Goal: Navigation & Orientation: Find specific page/section

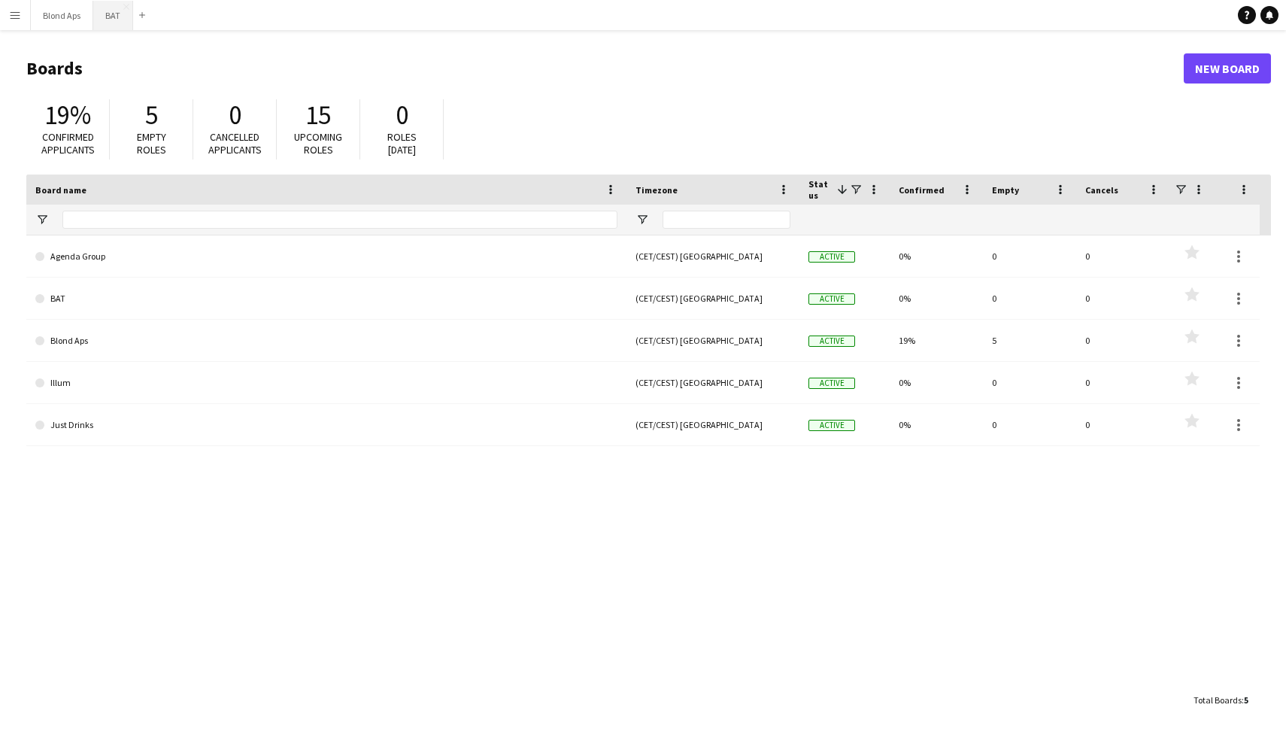
click at [111, 14] on button "BAT Close" at bounding box center [113, 15] width 40 height 29
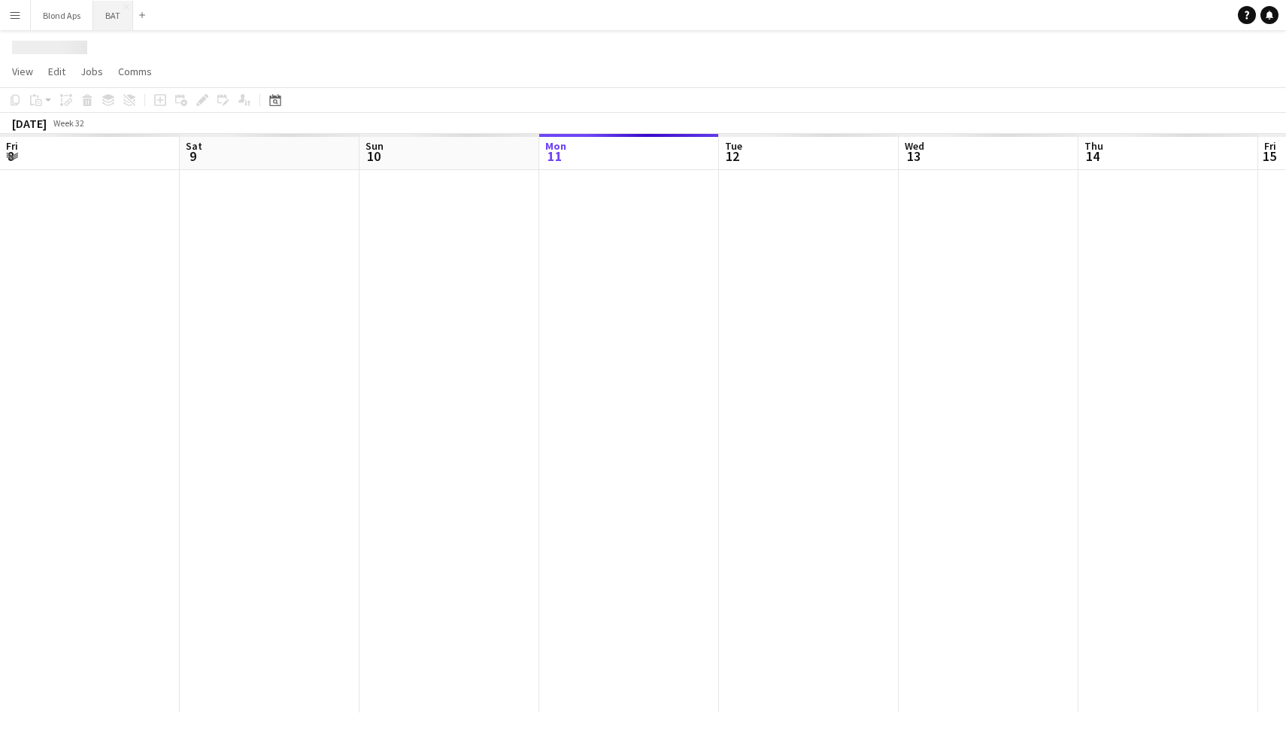
scroll to position [0, 359]
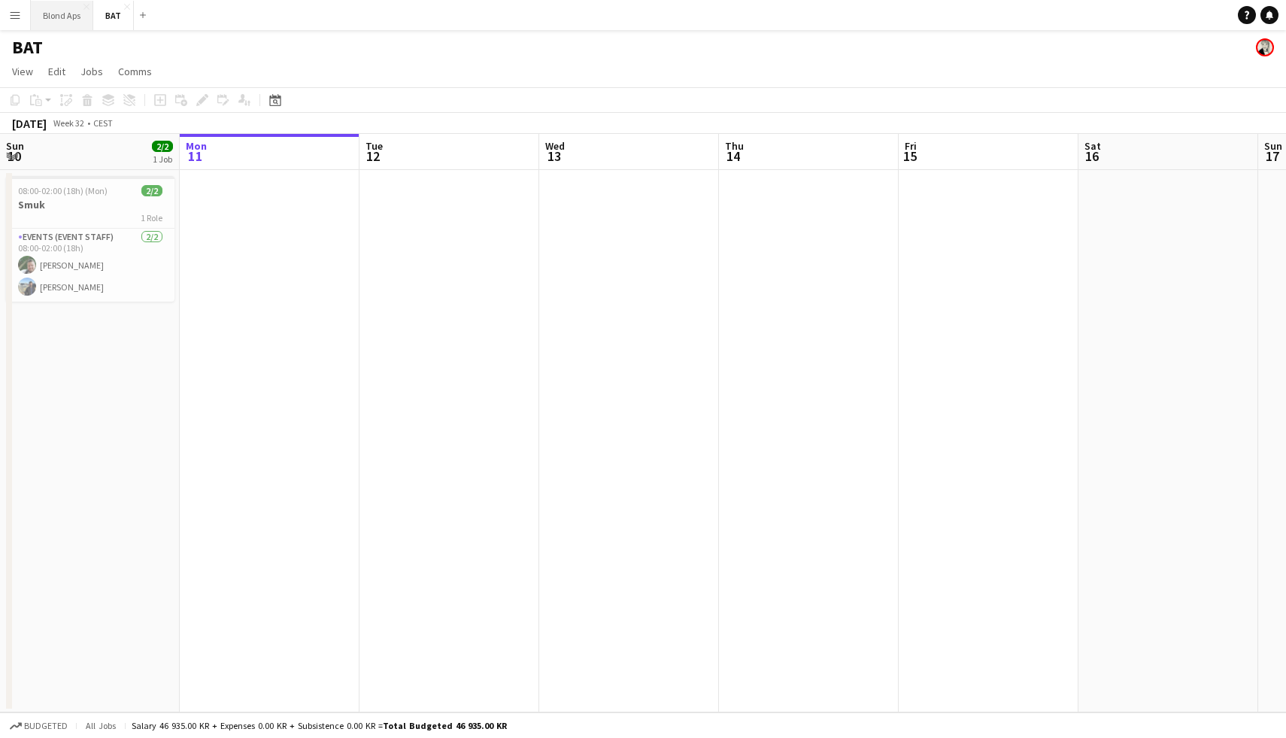
click at [74, 17] on button "Blond Aps Close" at bounding box center [62, 15] width 62 height 29
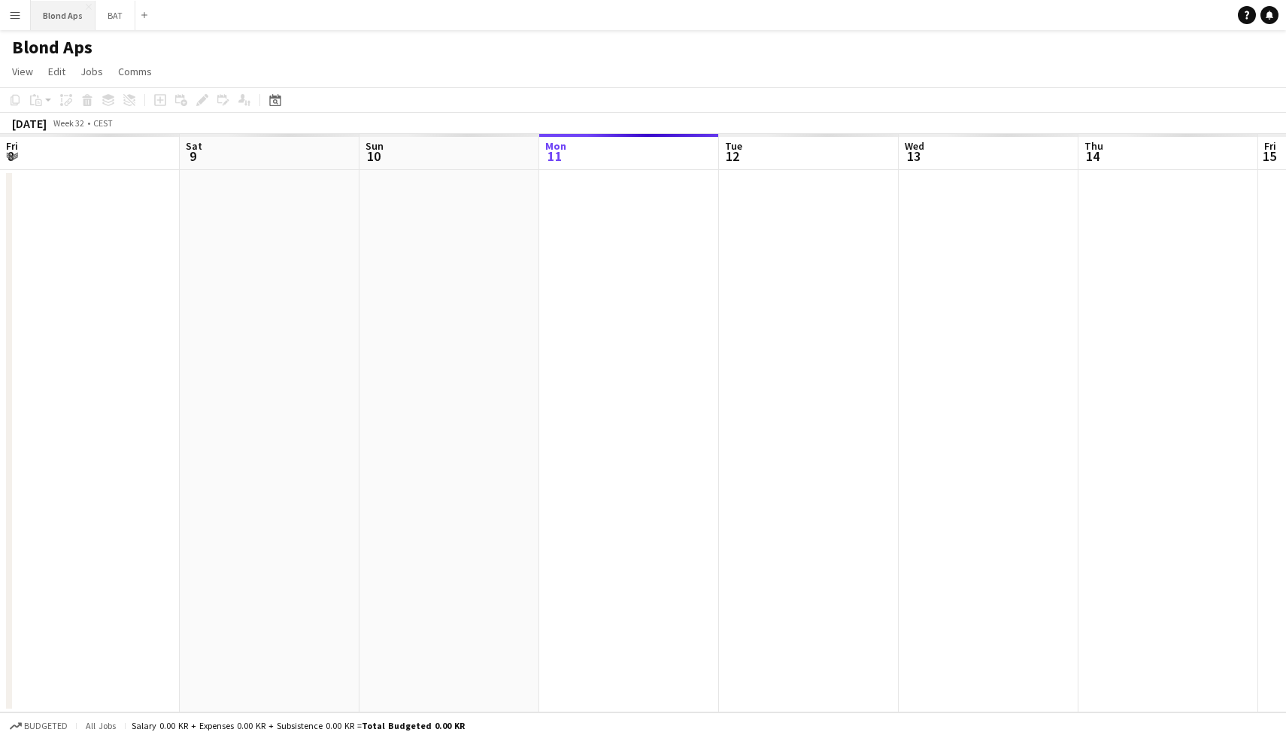
scroll to position [0, 359]
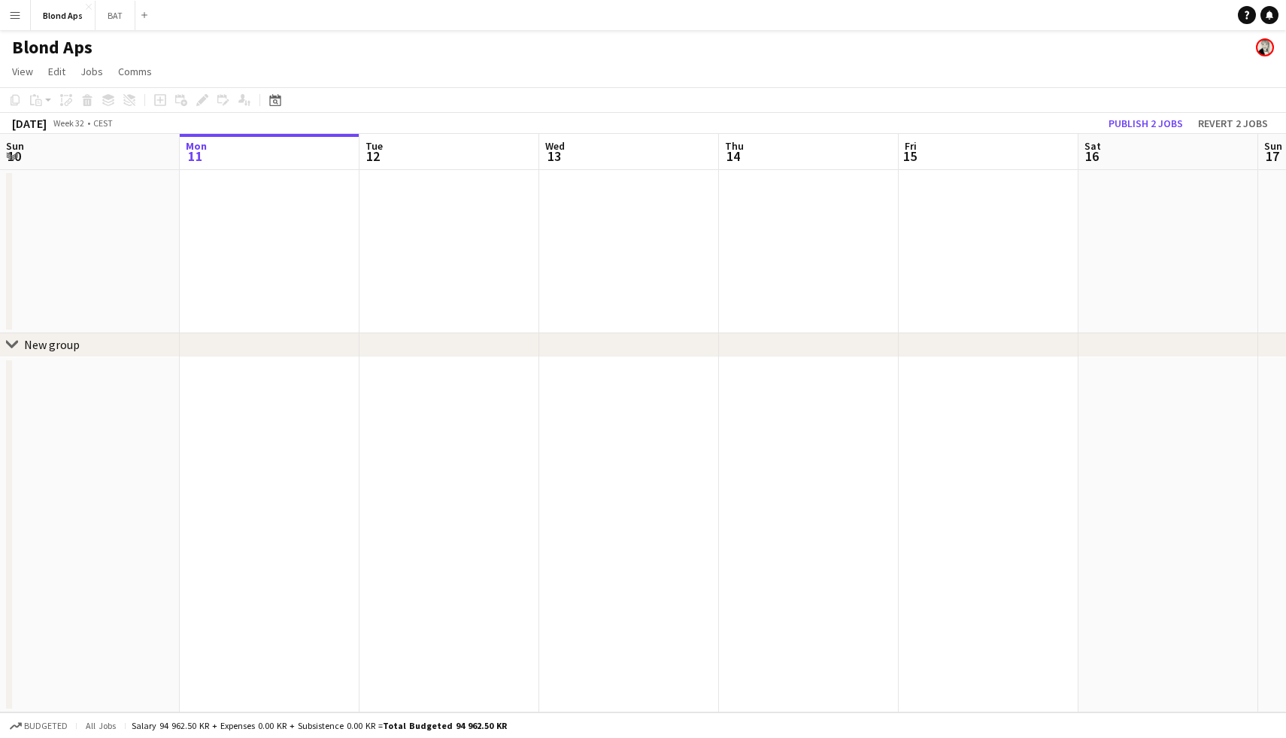
click at [20, 16] on app-icon "Menu" at bounding box center [15, 15] width 12 height 12
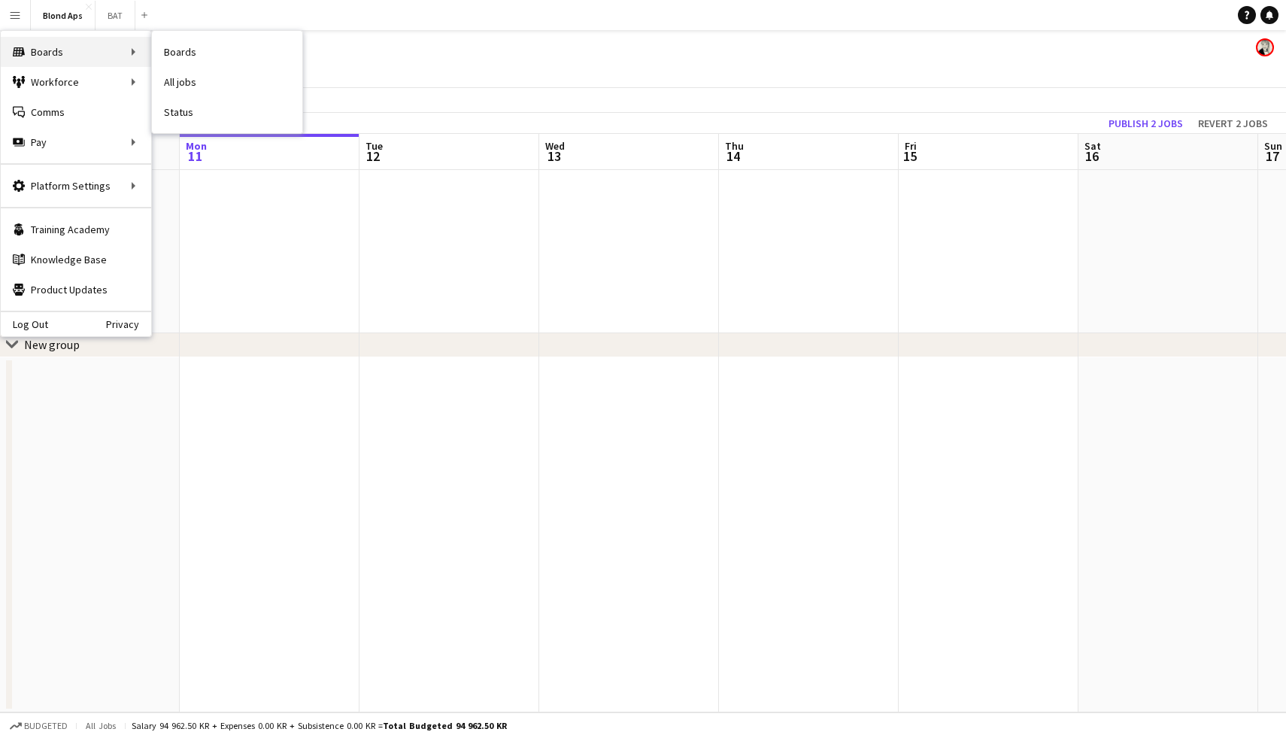
click at [61, 54] on div "Boards Boards" at bounding box center [76, 52] width 150 height 30
click at [135, 44] on div "Boards Boards" at bounding box center [76, 52] width 150 height 30
click at [41, 47] on div "Boards Boards" at bounding box center [76, 52] width 150 height 30
click at [15, 53] on icon at bounding box center [19, 51] width 12 height 9
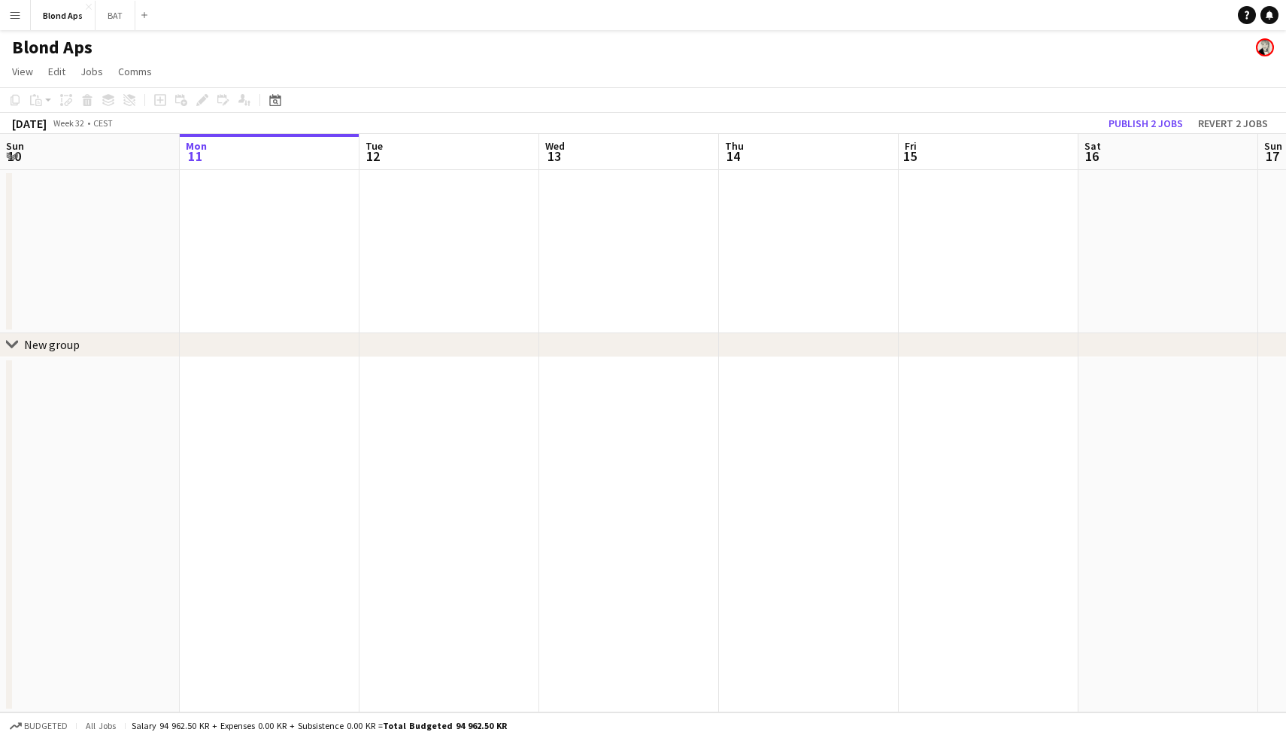
click at [19, 17] on app-icon "Menu" at bounding box center [15, 15] width 12 height 12
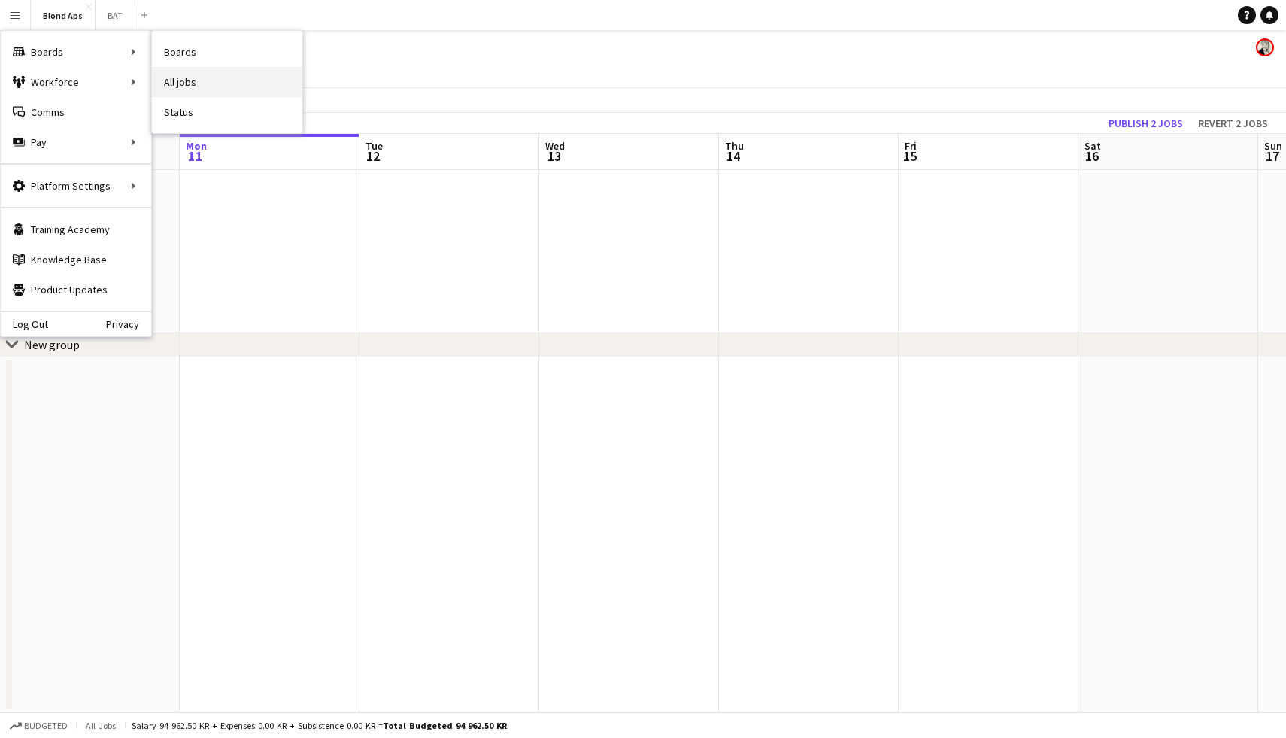
click at [183, 80] on link "All jobs" at bounding box center [227, 82] width 150 height 30
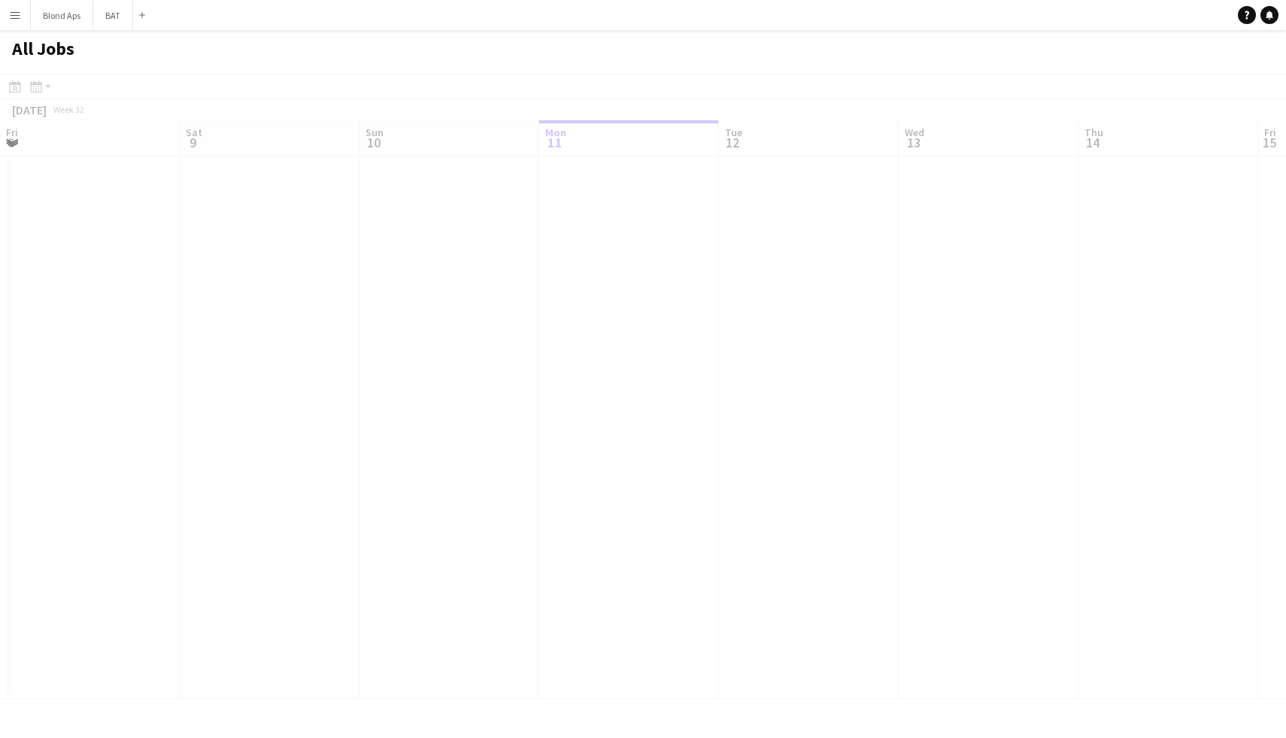
scroll to position [0, 359]
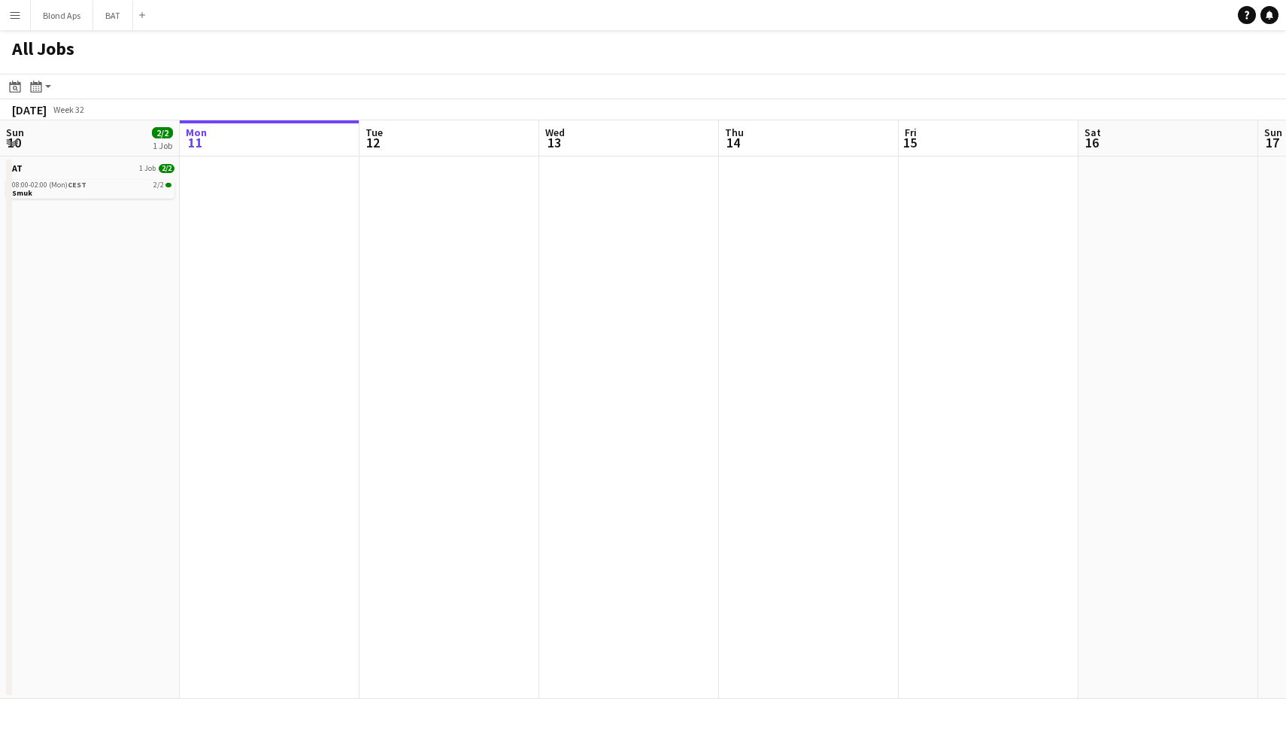
click at [9, 24] on button "Menu" at bounding box center [15, 15] width 30 height 30
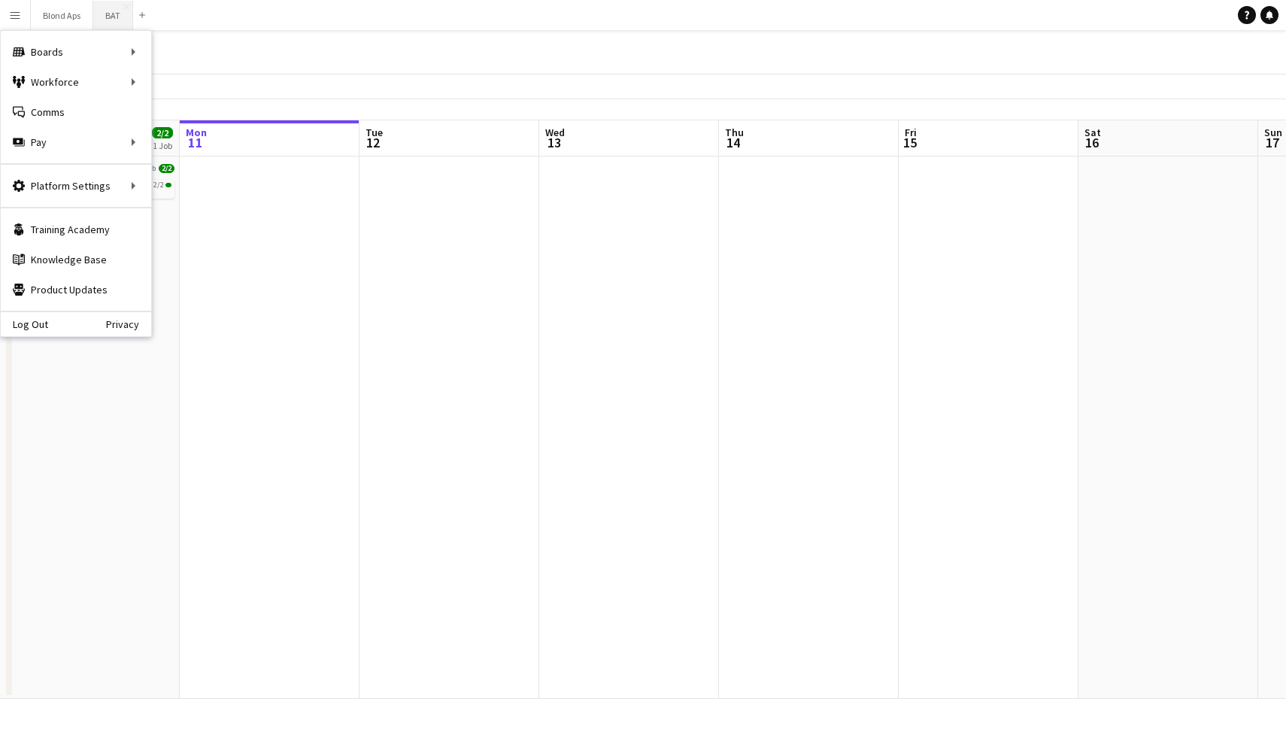
click at [117, 11] on button "BAT Close" at bounding box center [113, 15] width 40 height 29
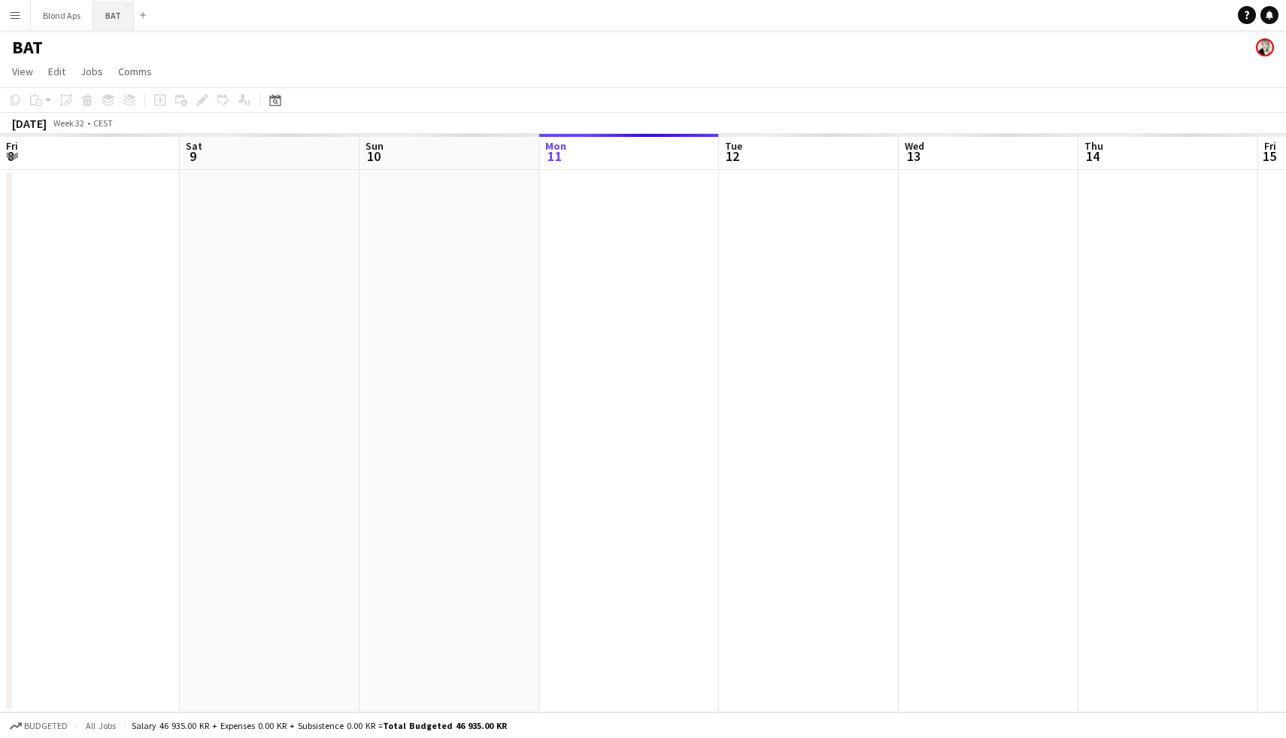
scroll to position [0, 359]
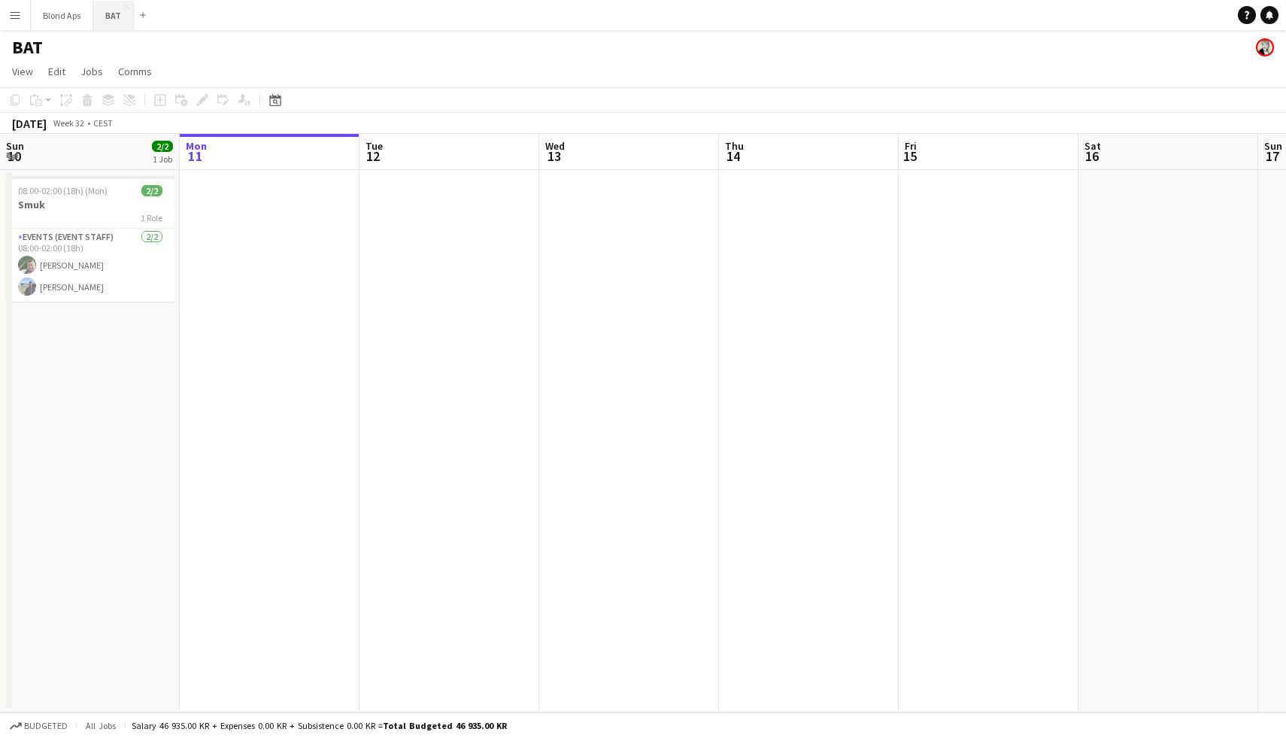
click at [117, 11] on button "BAT Close" at bounding box center [113, 15] width 41 height 29
click at [57, 39] on div "BAT" at bounding box center [643, 44] width 1286 height 29
click at [22, 49] on h1 "BAT" at bounding box center [27, 47] width 31 height 23
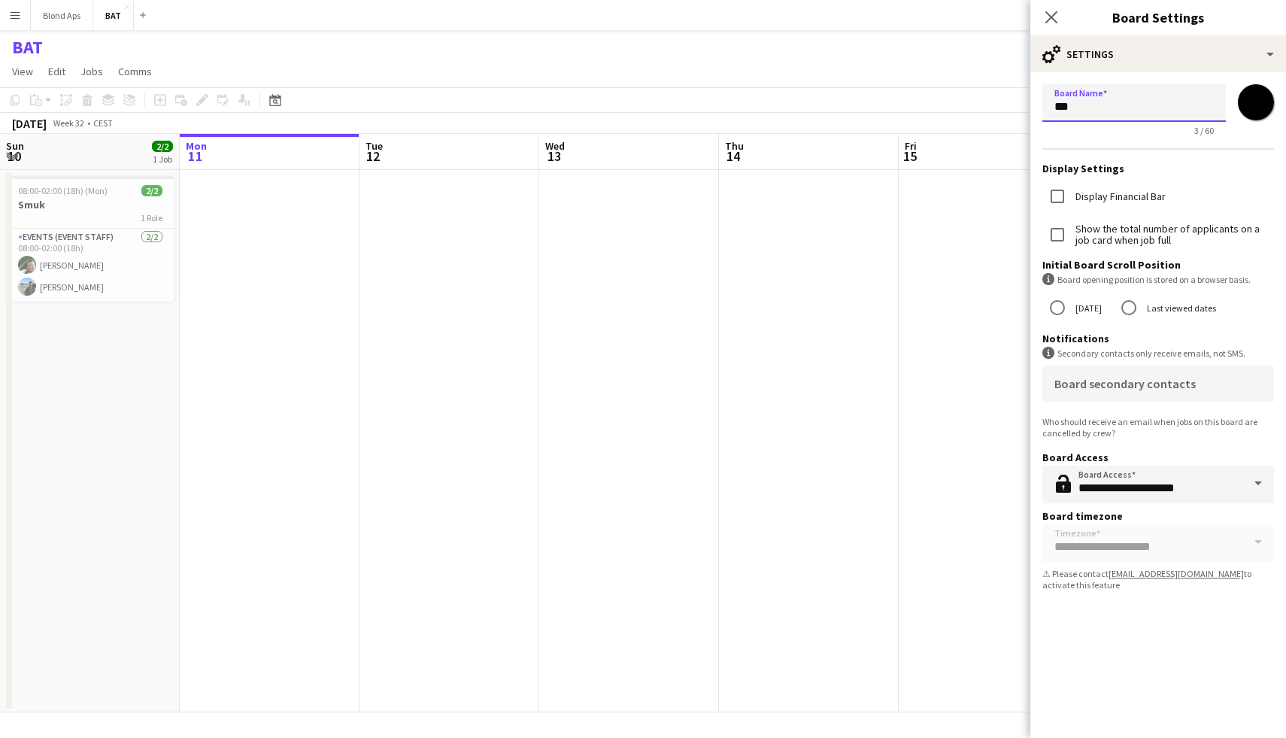
click at [1087, 109] on input "***" at bounding box center [1133, 103] width 183 height 38
click at [474, 315] on app-date-cell at bounding box center [449, 441] width 180 height 542
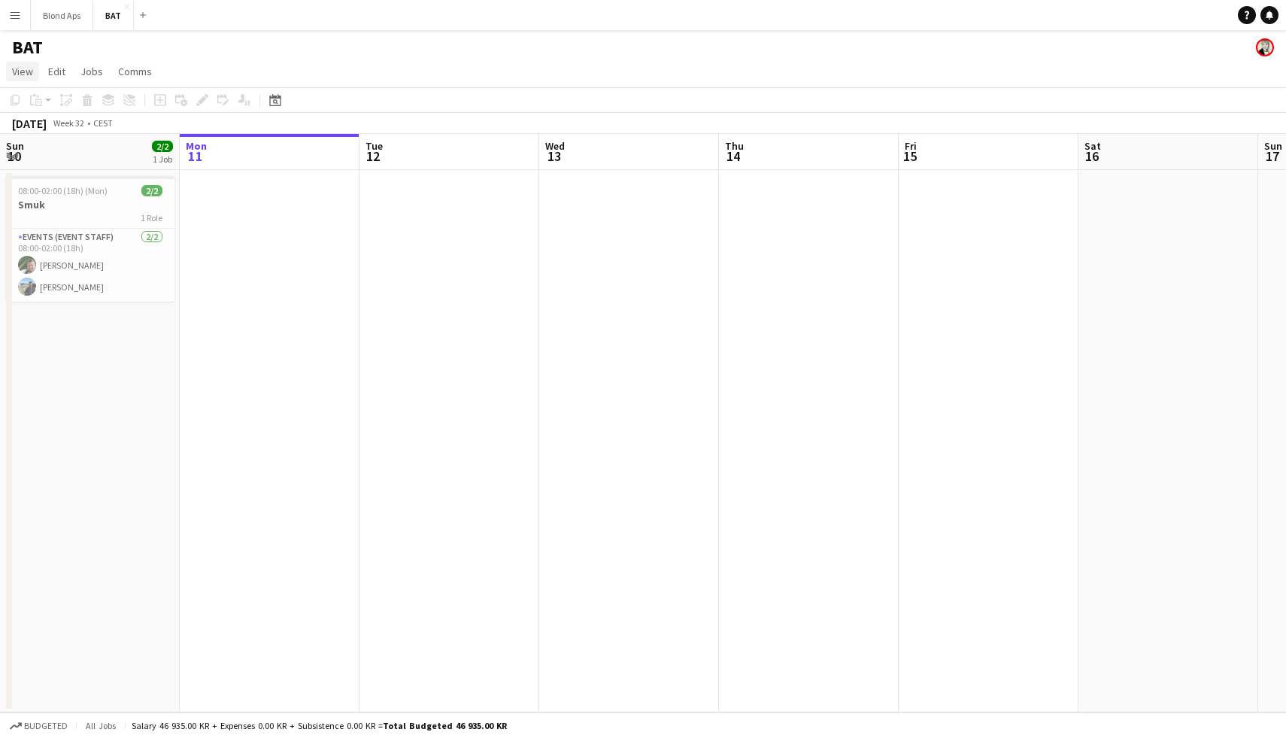
click at [20, 68] on span "View" at bounding box center [22, 72] width 21 height 14
click at [9, 19] on app-icon "Menu" at bounding box center [15, 15] width 12 height 12
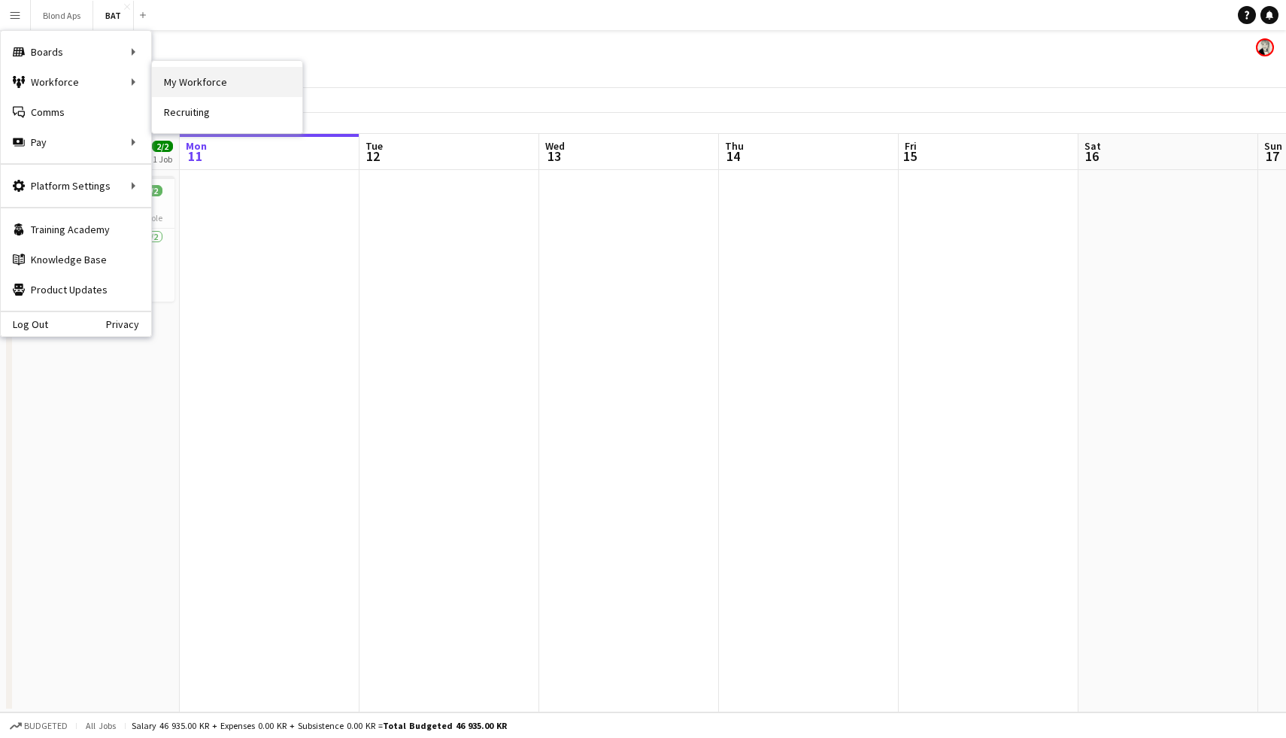
click at [220, 89] on link "My Workforce" at bounding box center [227, 82] width 150 height 30
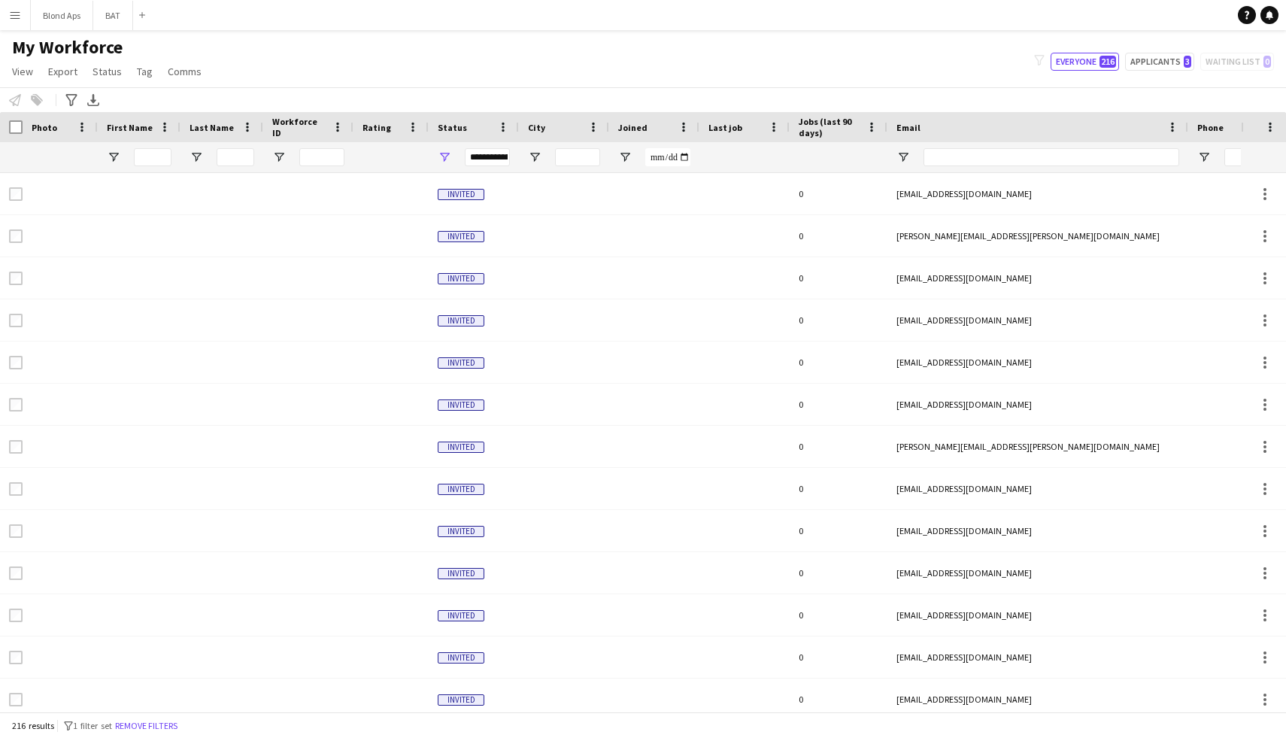
click at [4, 30] on main "My Workforce View Views Default view New view Update view Delete view Edit name…" at bounding box center [643, 373] width 1286 height 687
click at [17, 17] on app-icon "Menu" at bounding box center [15, 15] width 12 height 12
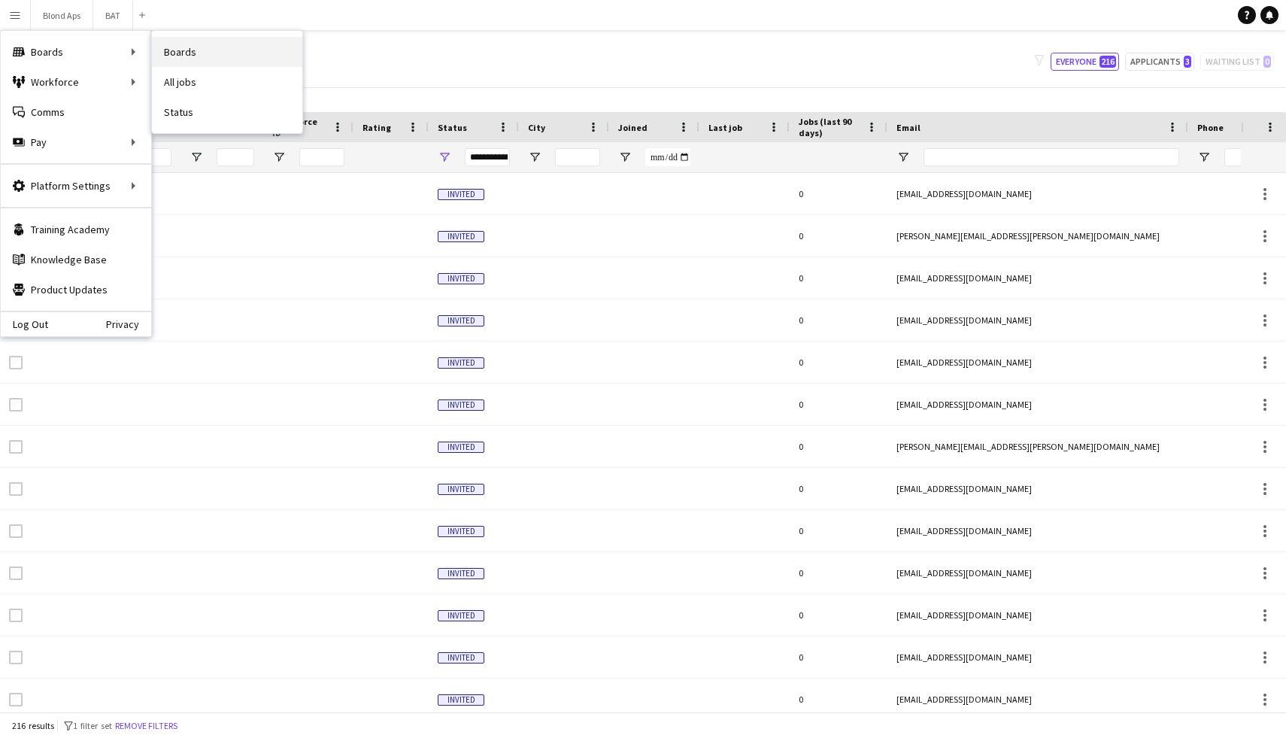
click at [182, 62] on link "Boards" at bounding box center [227, 52] width 150 height 30
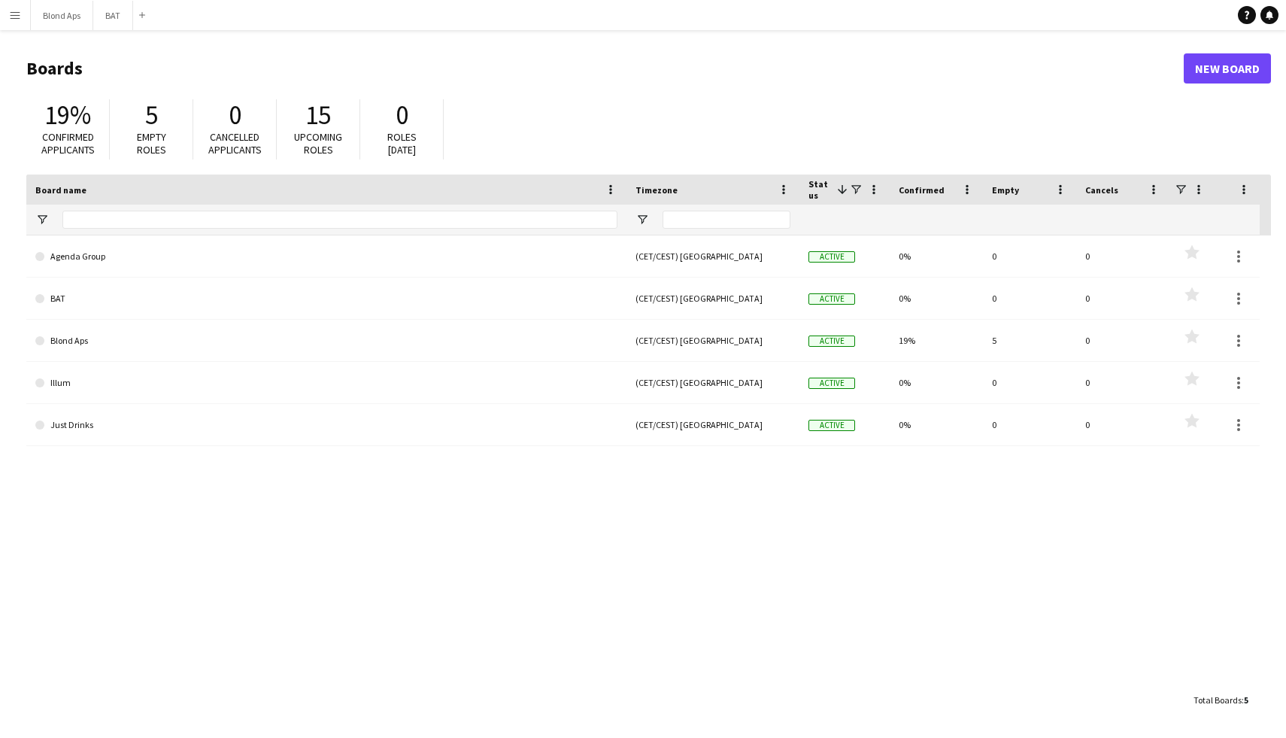
click at [22, 10] on button "Menu" at bounding box center [15, 15] width 30 height 30
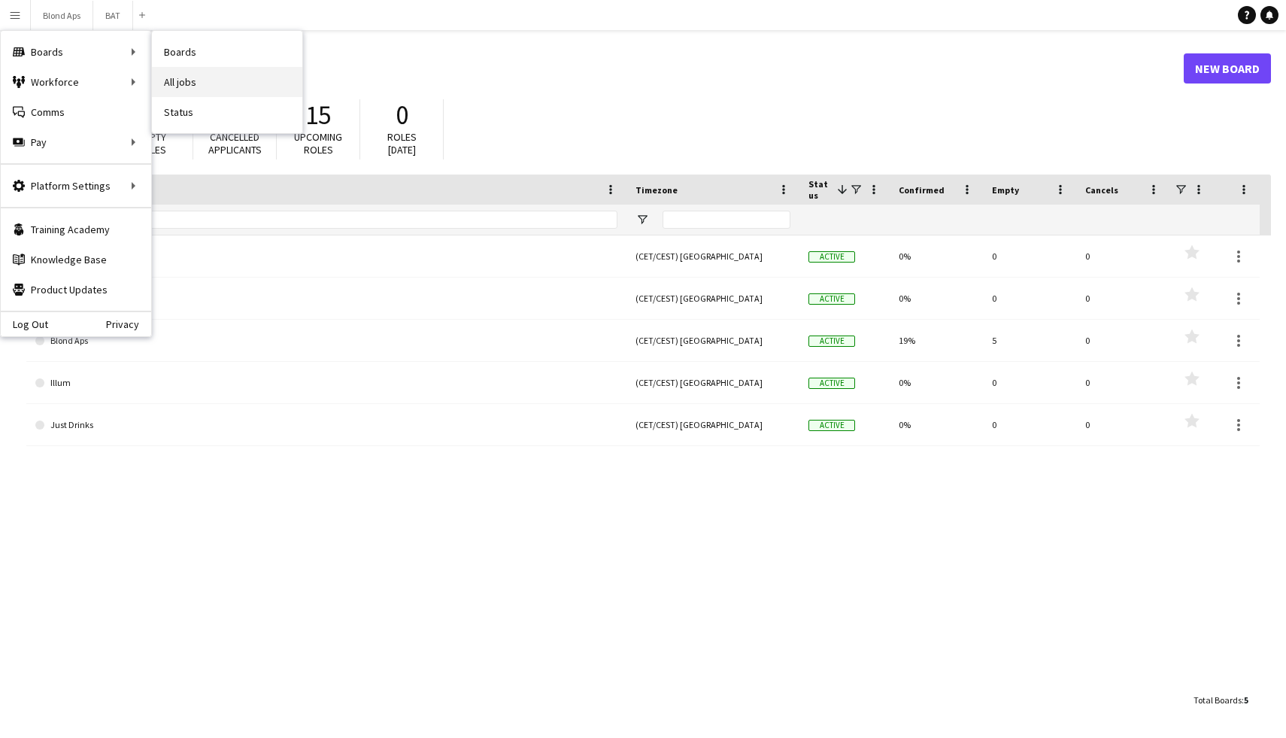
click at [188, 84] on link "All jobs" at bounding box center [227, 82] width 150 height 30
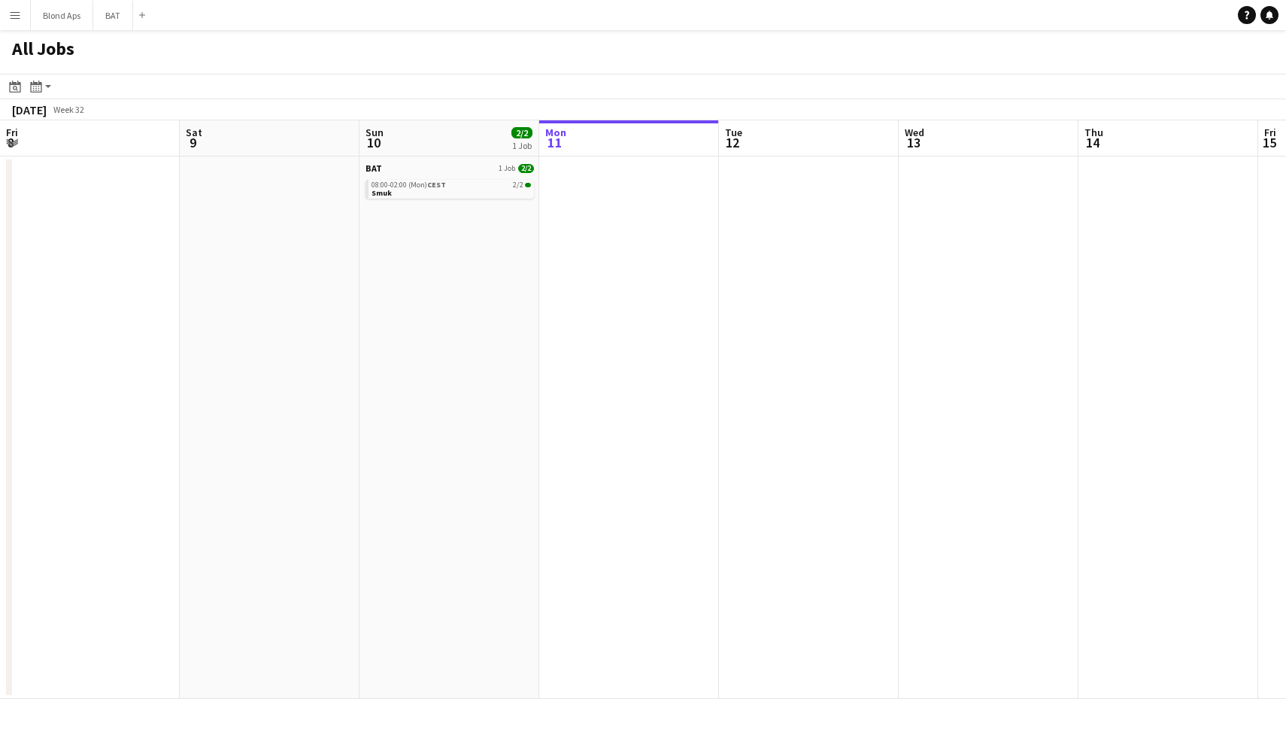
scroll to position [0, 359]
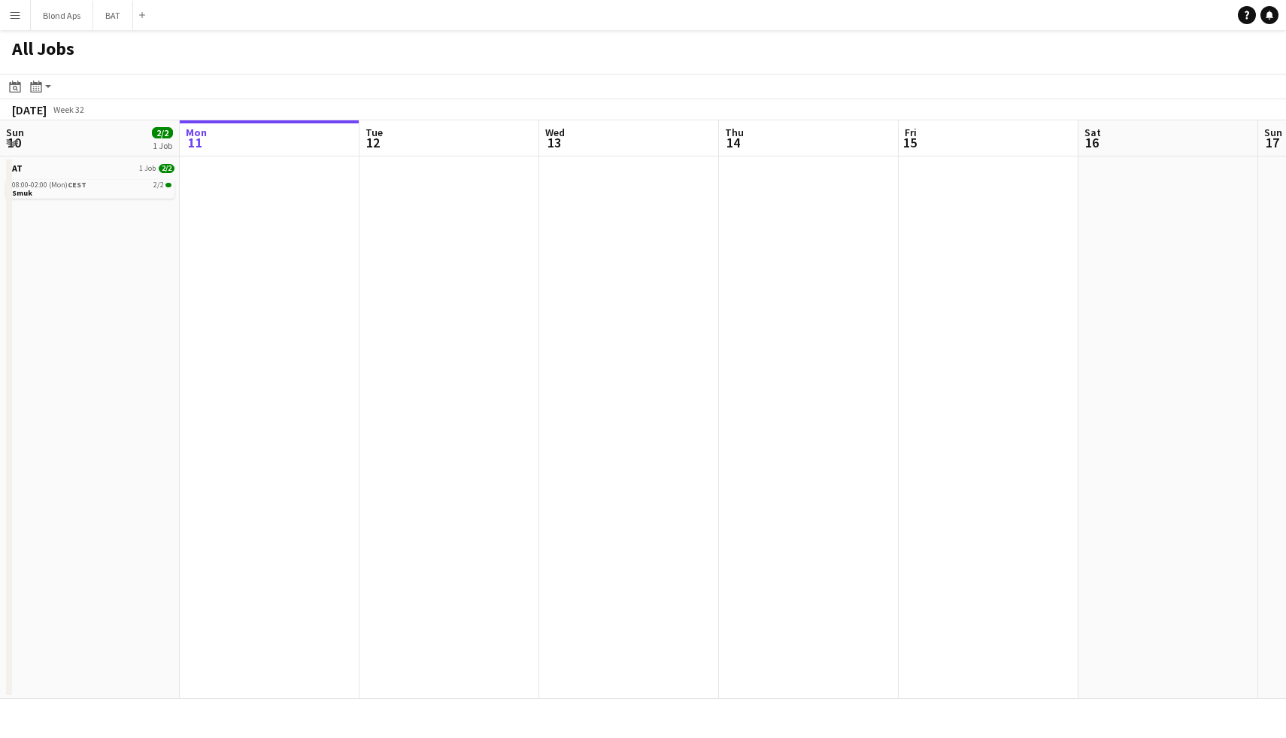
click at [5, 14] on button "Menu" at bounding box center [15, 15] width 30 height 30
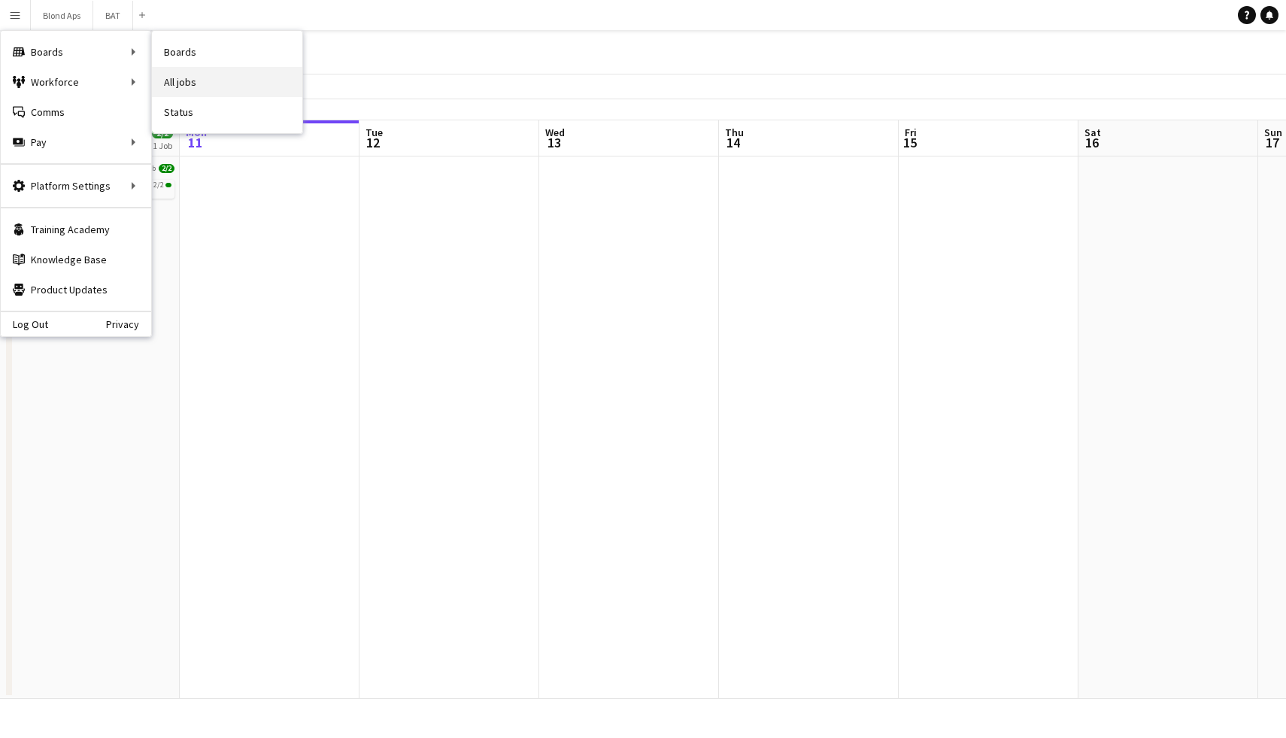
click at [186, 72] on link "All jobs" at bounding box center [227, 82] width 150 height 30
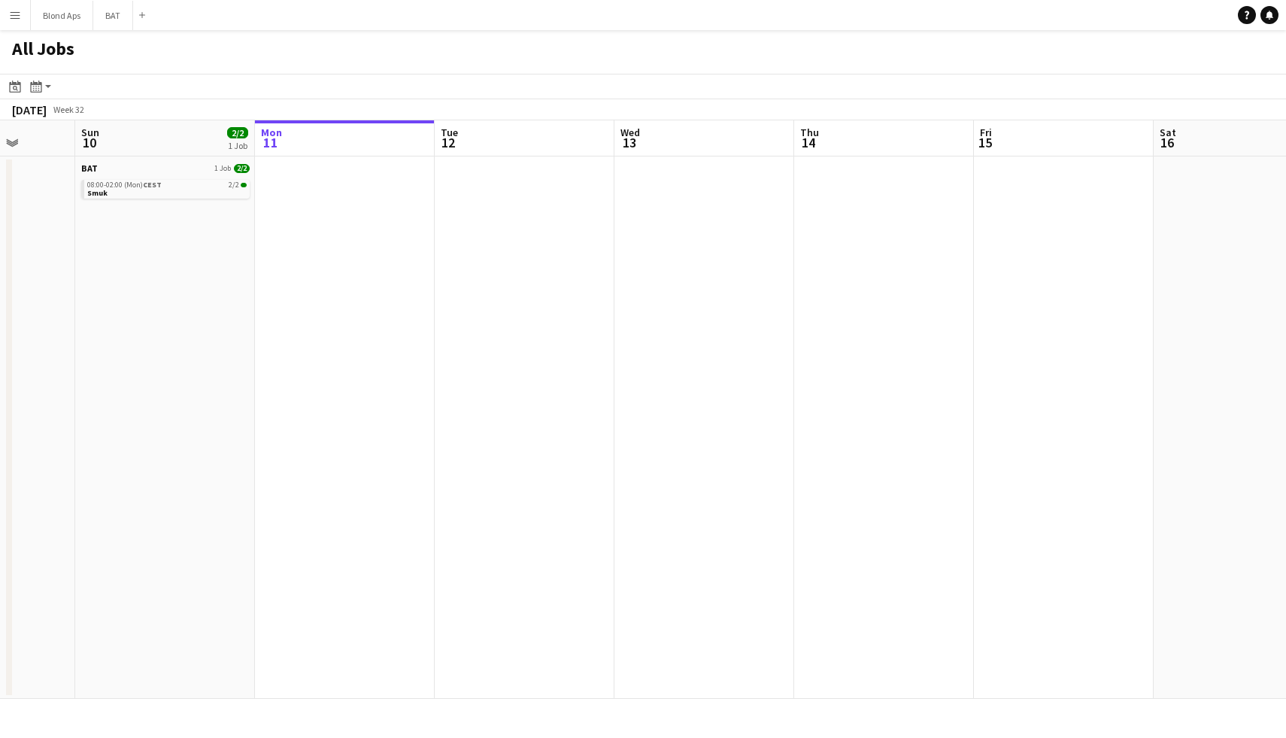
scroll to position [0, 708]
